Goal: Check status

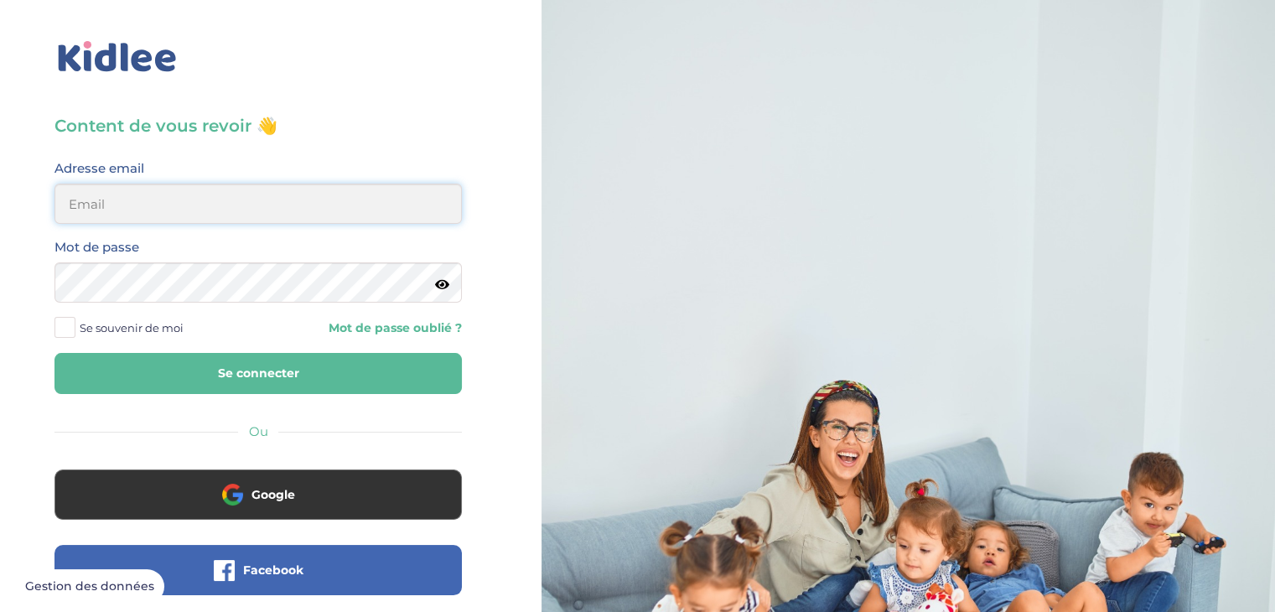
click at [261, 210] on input "email" at bounding box center [259, 204] width 408 height 40
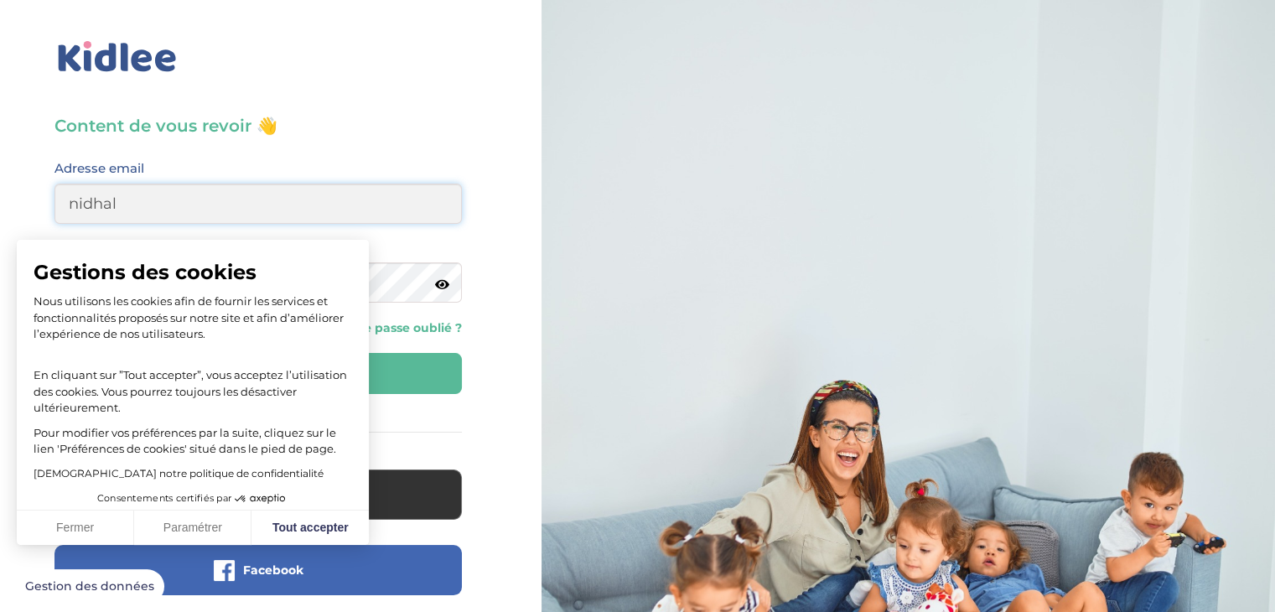
type input "nidhalkort@hotmail.fr"
click at [76, 528] on button "Fermer" at bounding box center [75, 528] width 117 height 35
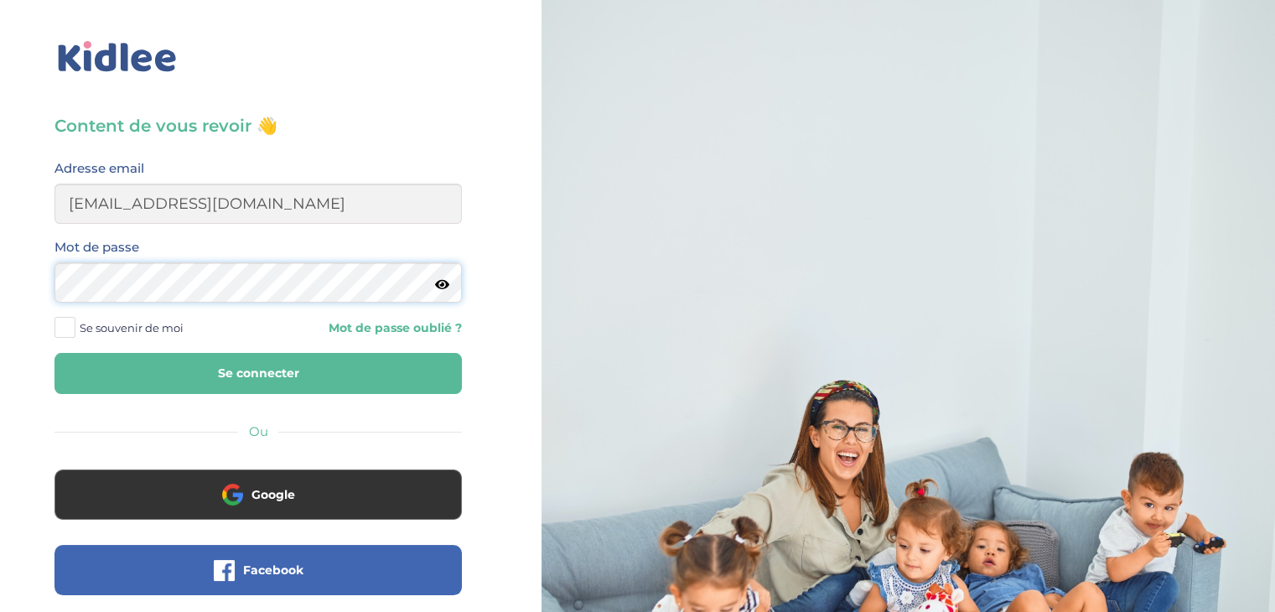
click at [55, 353] on button "Se connecter" at bounding box center [259, 373] width 408 height 41
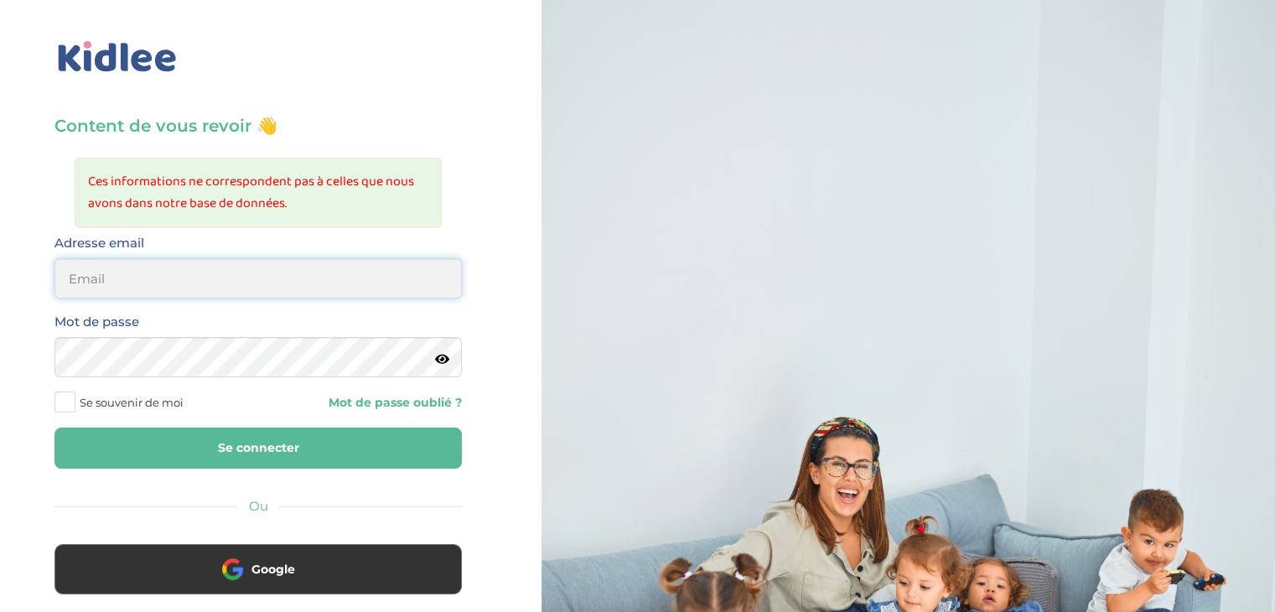
click at [117, 292] on input "email" at bounding box center [259, 278] width 408 height 40
type input "nidhalkort@hotmail.fr"
click at [55, 428] on button "Se connecter" at bounding box center [259, 448] width 408 height 41
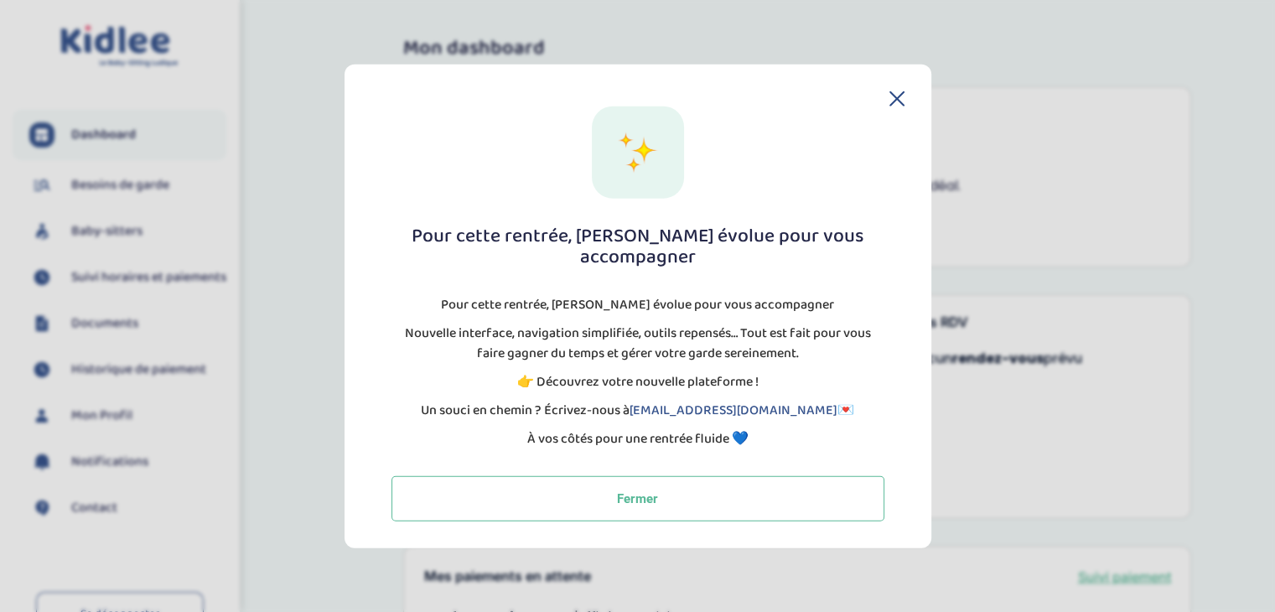
click at [899, 104] on icon at bounding box center [897, 98] width 15 height 15
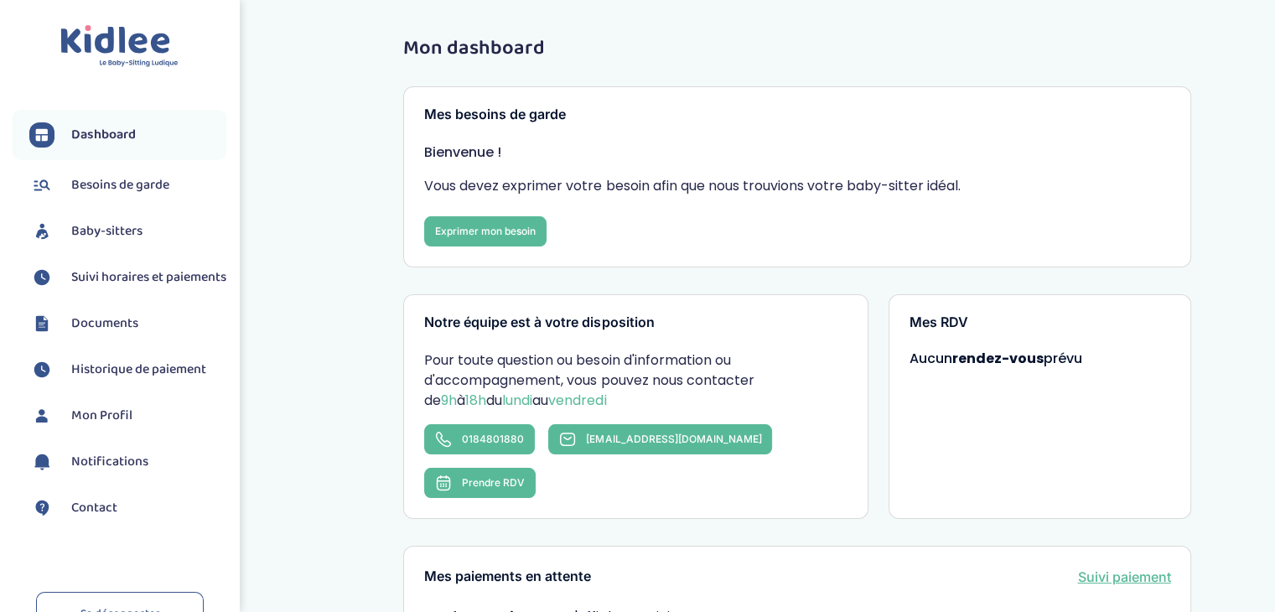
click at [80, 330] on span "Documents" at bounding box center [104, 324] width 67 height 20
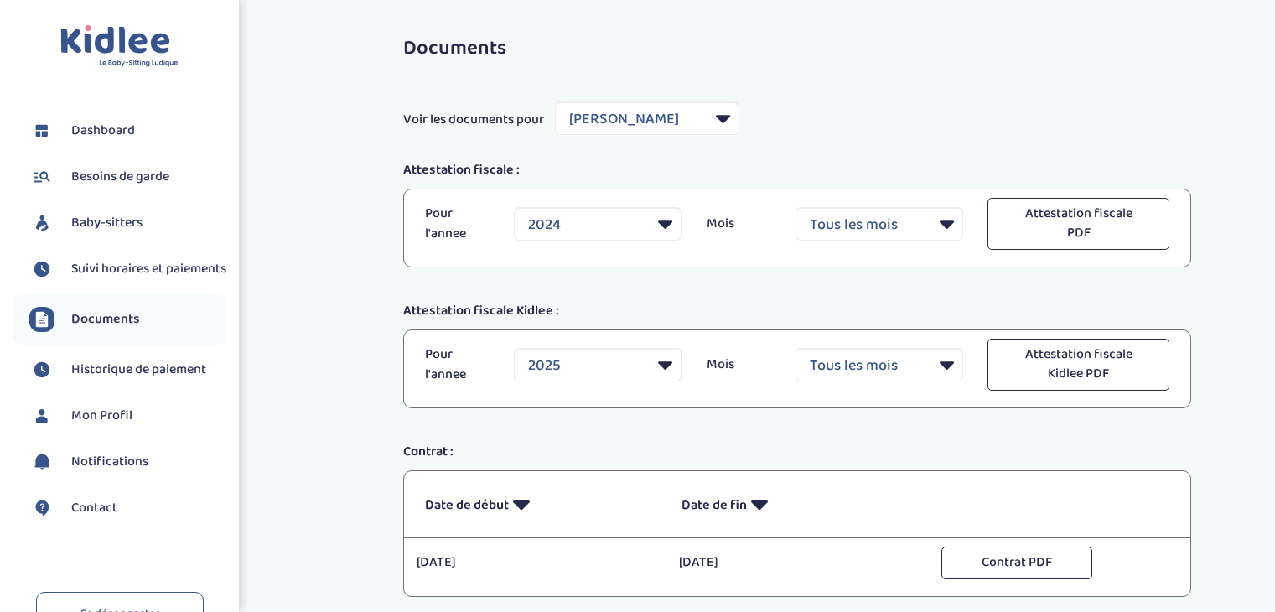
select select "36025"
select select "2024"
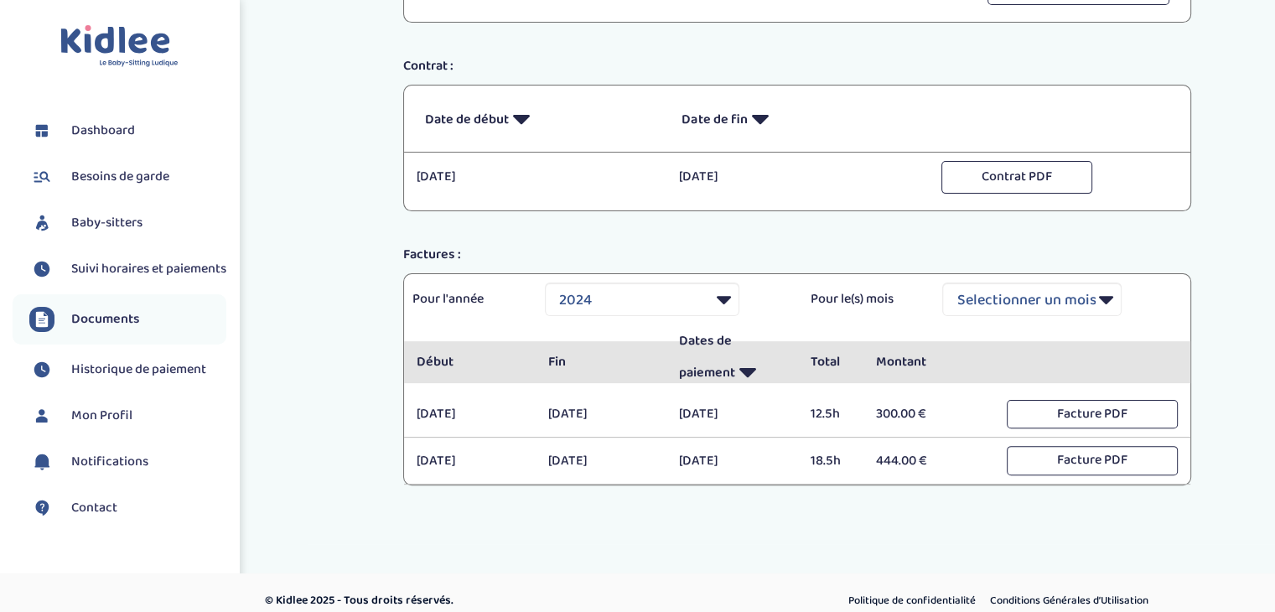
scroll to position [399, 0]
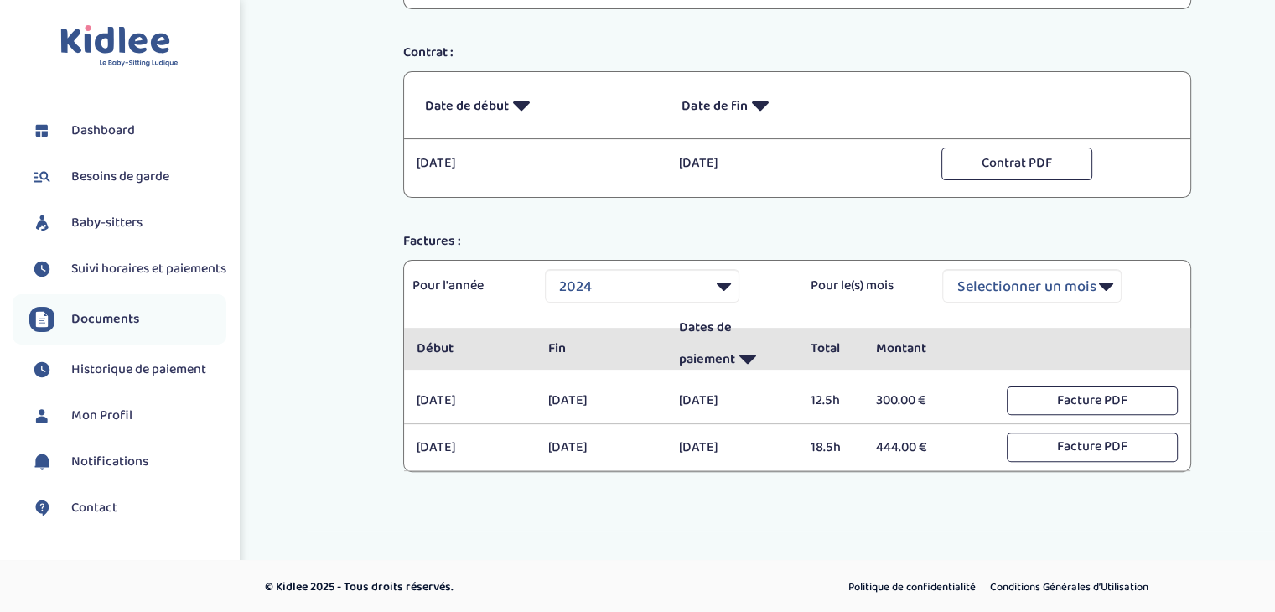
drag, startPoint x: 660, startPoint y: 160, endPoint x: 815, endPoint y: 158, distance: 155.1
click at [815, 158] on div "lundi 4 novembre 2024 04/11/2024 vendredi 4 juillet 2025 04/07/2025 Contrat PDF" at bounding box center [797, 168] width 787 height 41
copy div "04/11/2024 vendredi 4 juillet 2025"
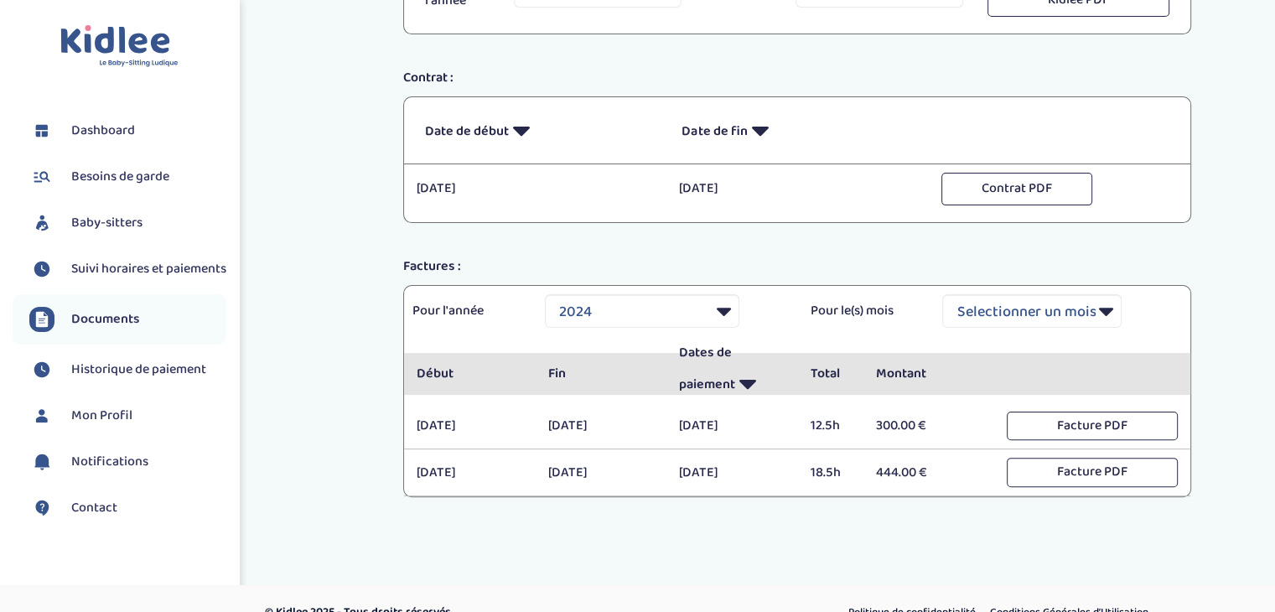
scroll to position [0, 0]
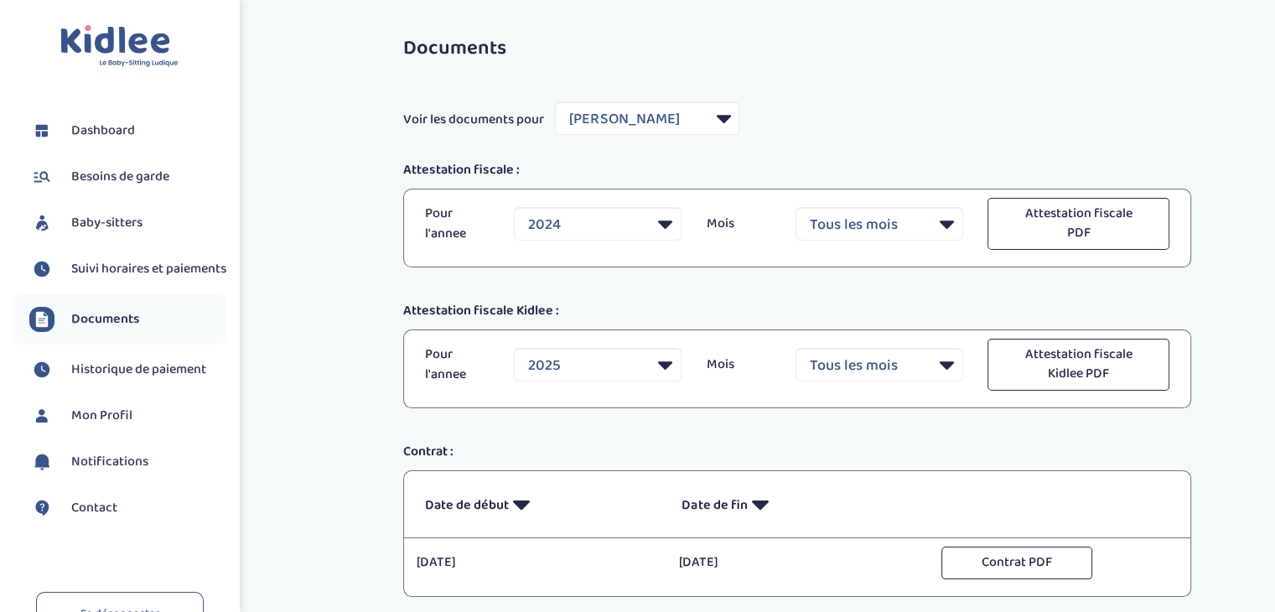
copy div "04/11/2024 vendredi 4 juillet 2025"
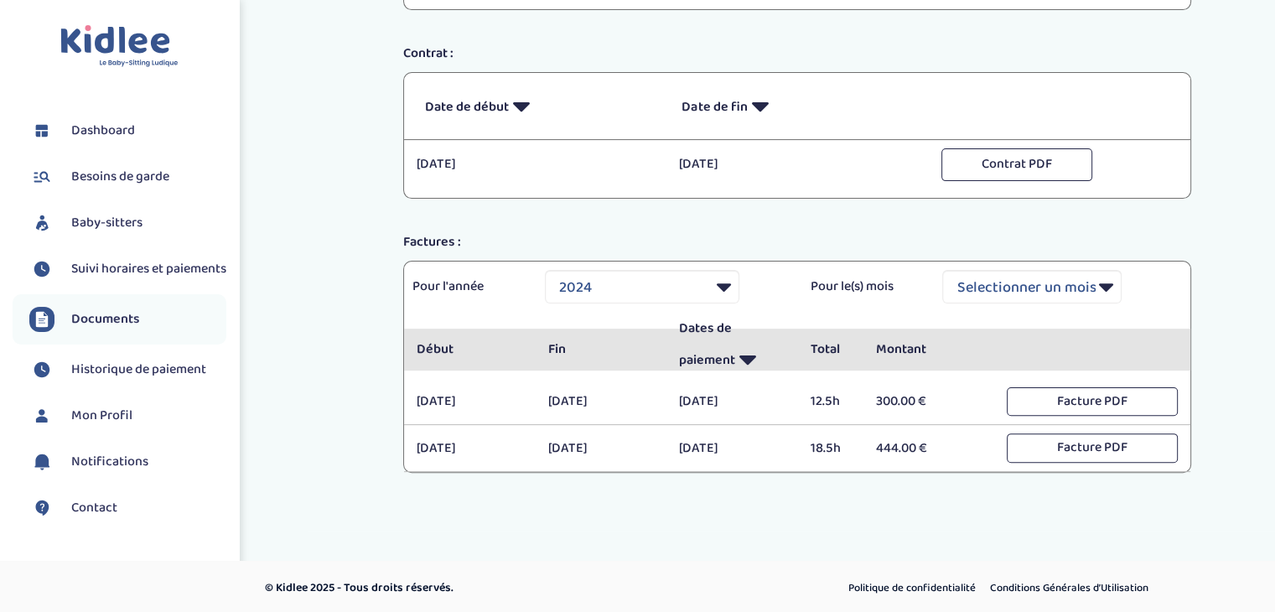
scroll to position [399, 0]
click at [158, 380] on span "Historique de paiement" at bounding box center [138, 370] width 135 height 20
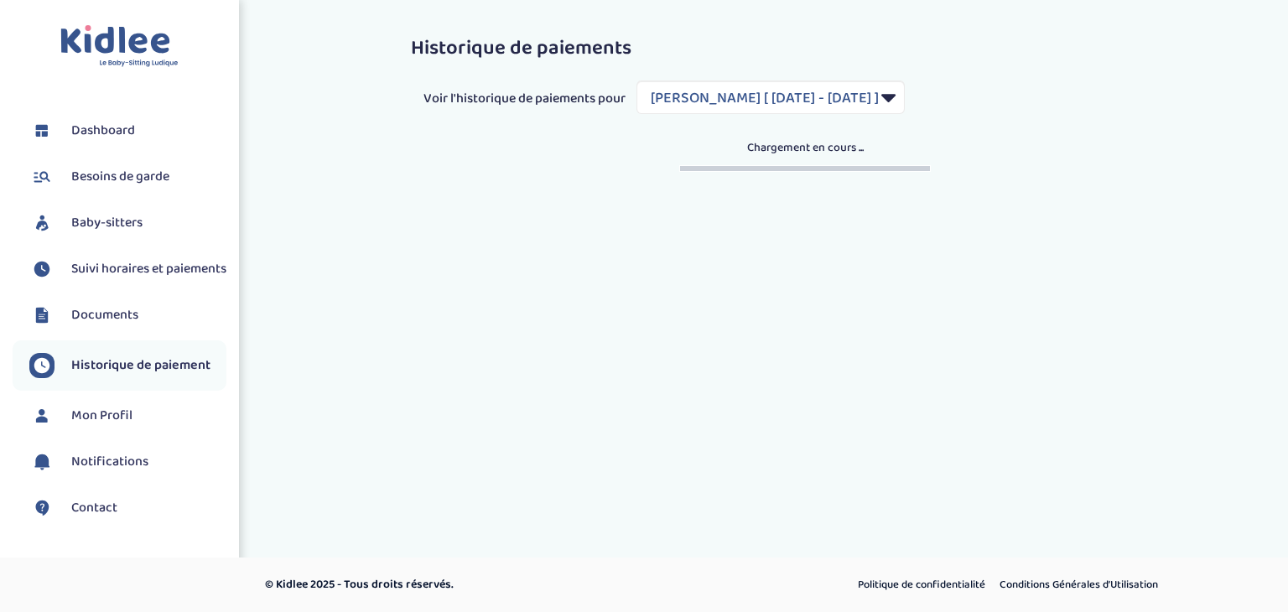
select select "1869"
